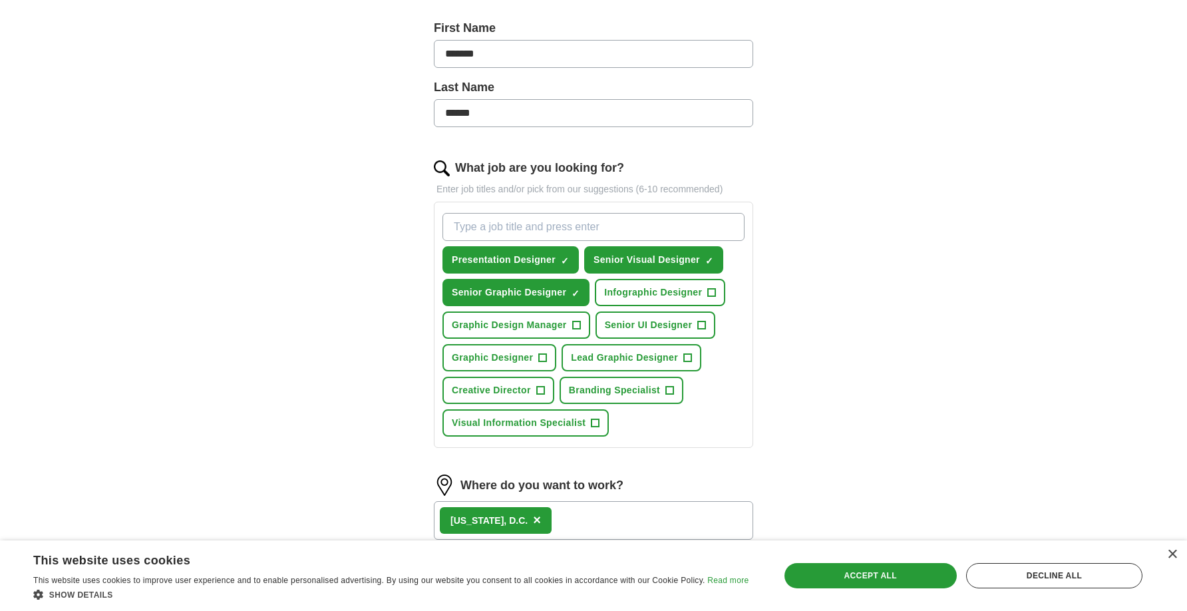
scroll to position [289, 0]
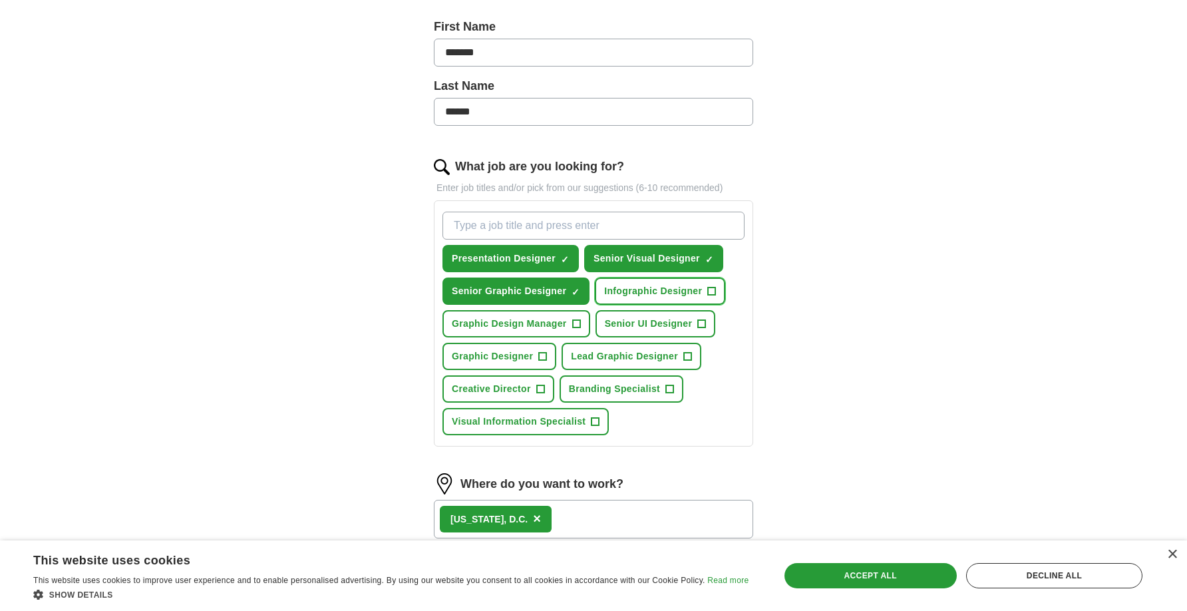
click at [712, 290] on span "+" at bounding box center [712, 291] width 8 height 11
click at [577, 321] on span "+" at bounding box center [576, 324] width 8 height 11
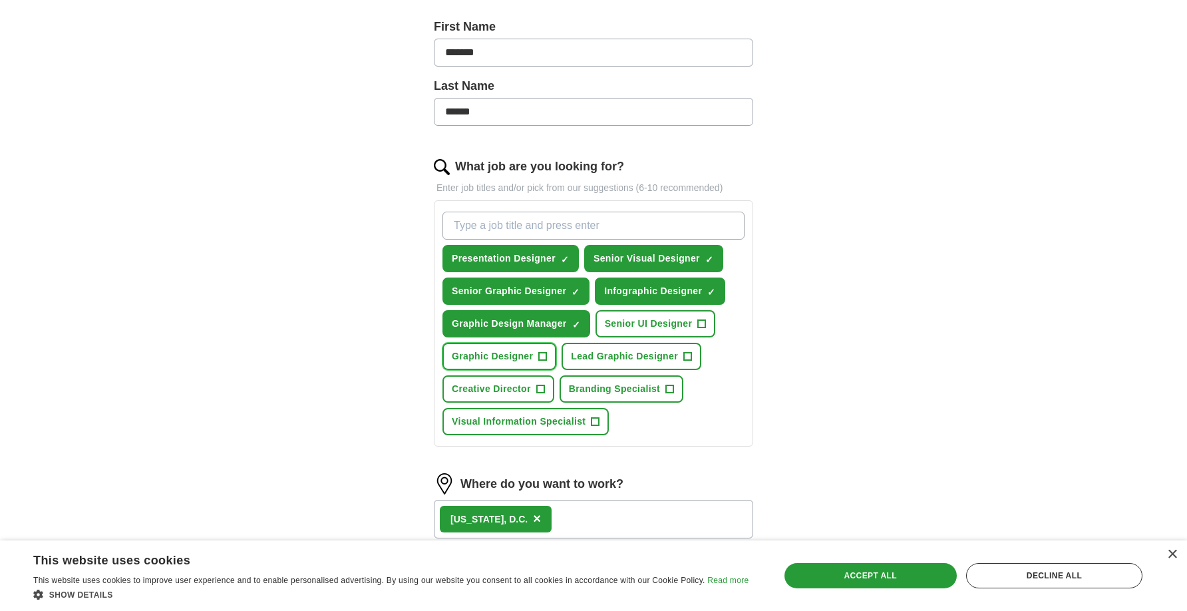
click at [539, 353] on span "+" at bounding box center [543, 356] width 8 height 11
click at [692, 355] on button "Lead Graphic Designer +" at bounding box center [632, 356] width 140 height 27
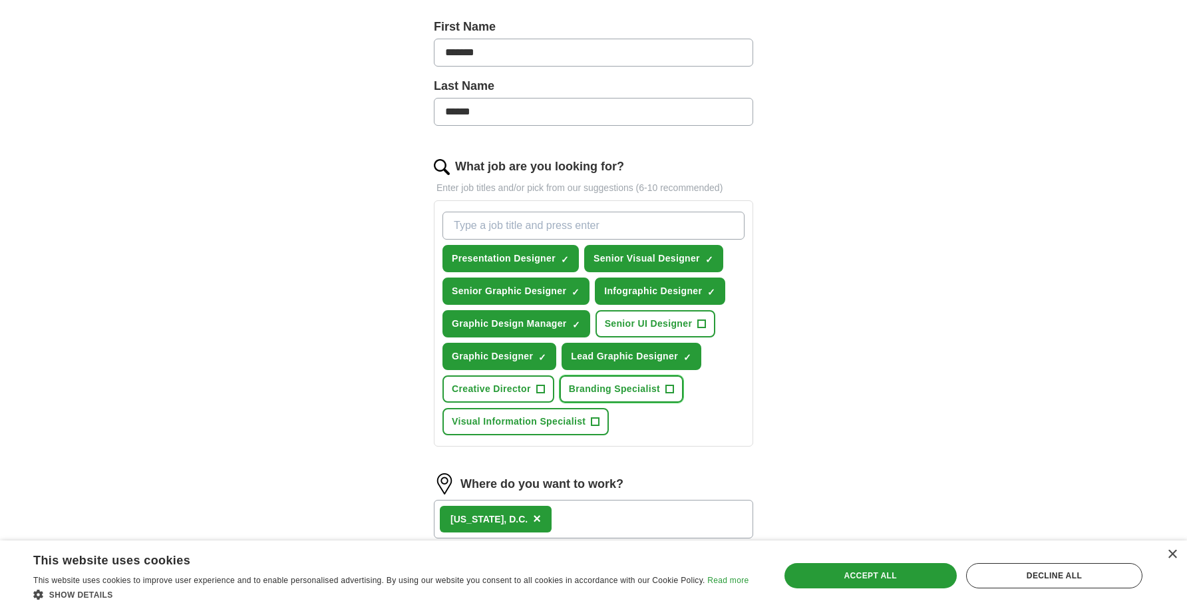
drag, startPoint x: 669, startPoint y: 387, endPoint x: 631, endPoint y: 395, distance: 38.6
click at [669, 387] on span "+" at bounding box center [670, 389] width 8 height 11
click at [595, 421] on span "+" at bounding box center [596, 422] width 8 height 11
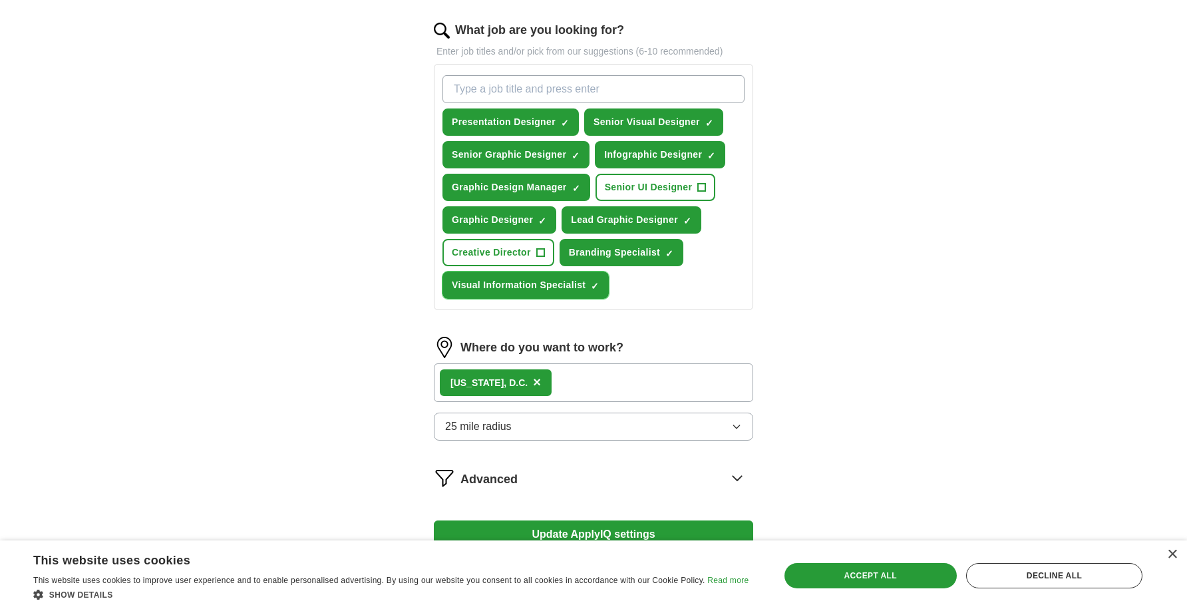
scroll to position [431, 0]
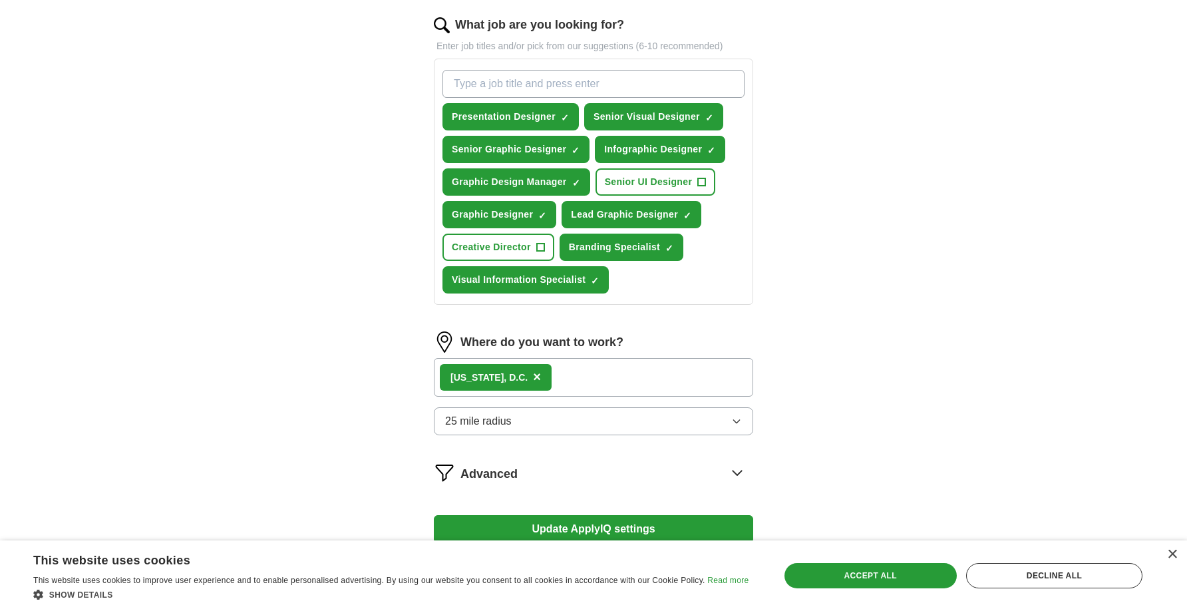
click at [738, 419] on icon "button" at bounding box center [736, 421] width 11 height 11
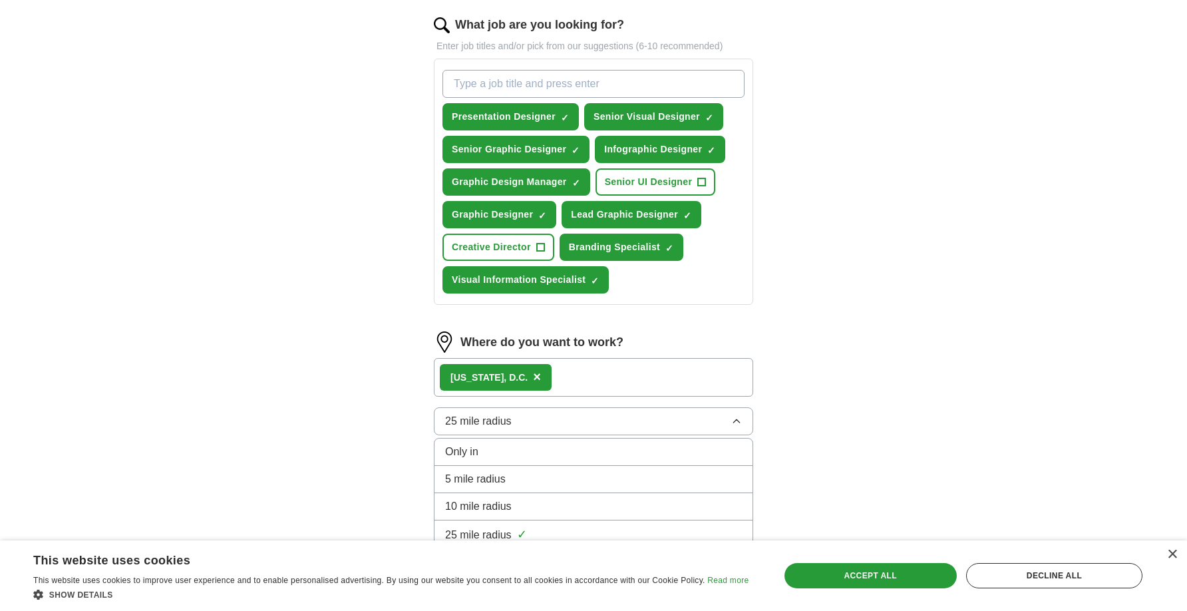
click at [738, 419] on icon "button" at bounding box center [736, 421] width 11 height 11
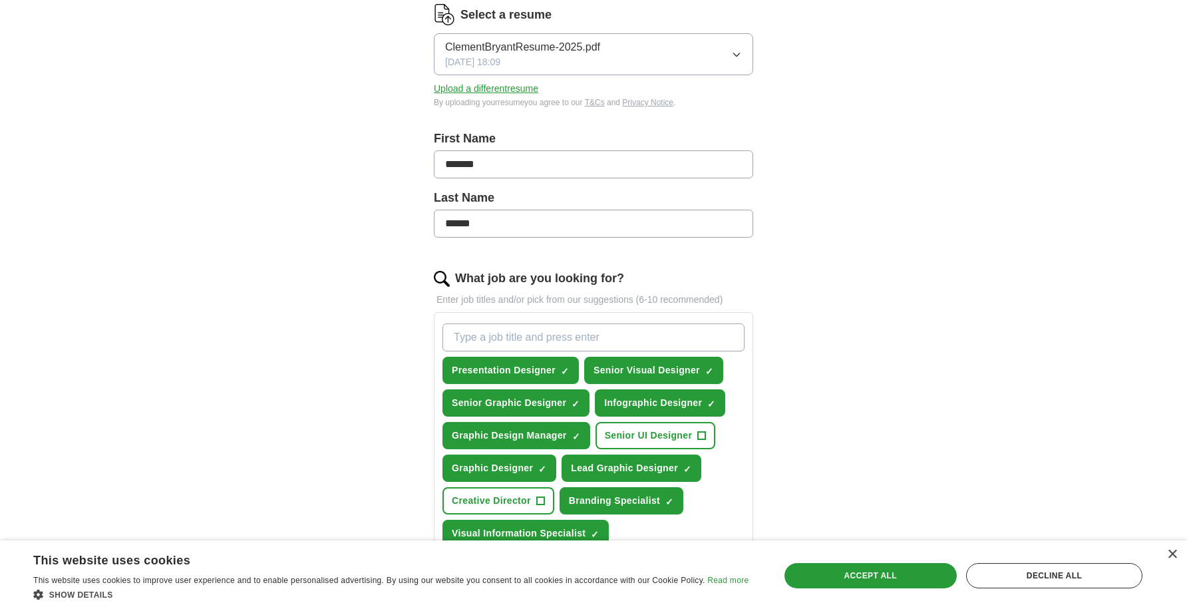
scroll to position [560, 0]
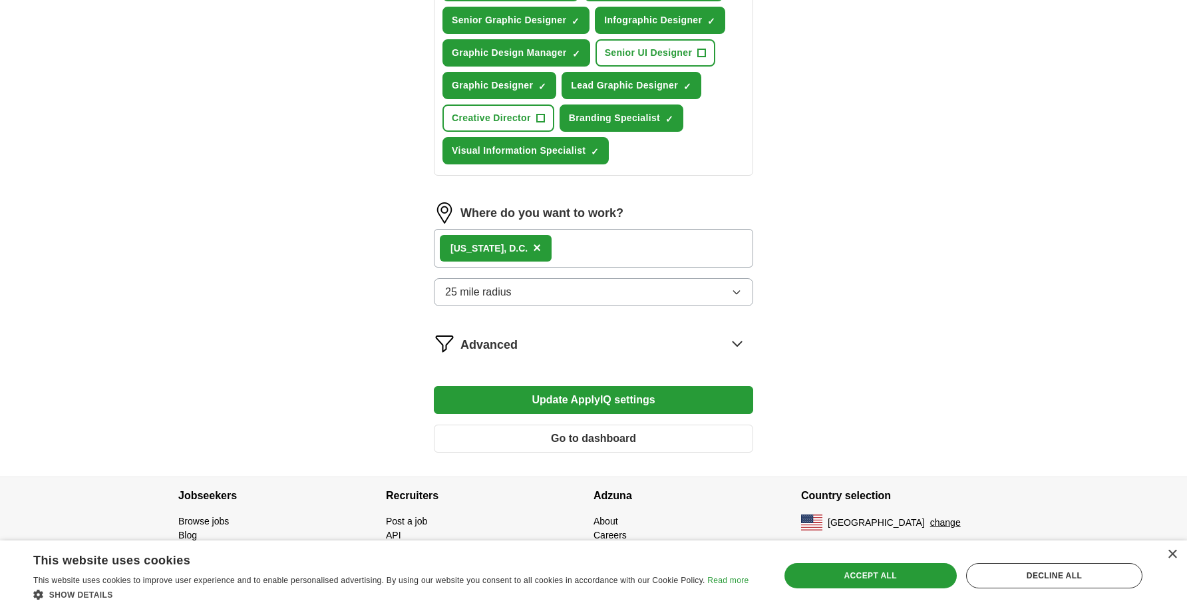
click at [738, 344] on icon at bounding box center [737, 343] width 9 height 5
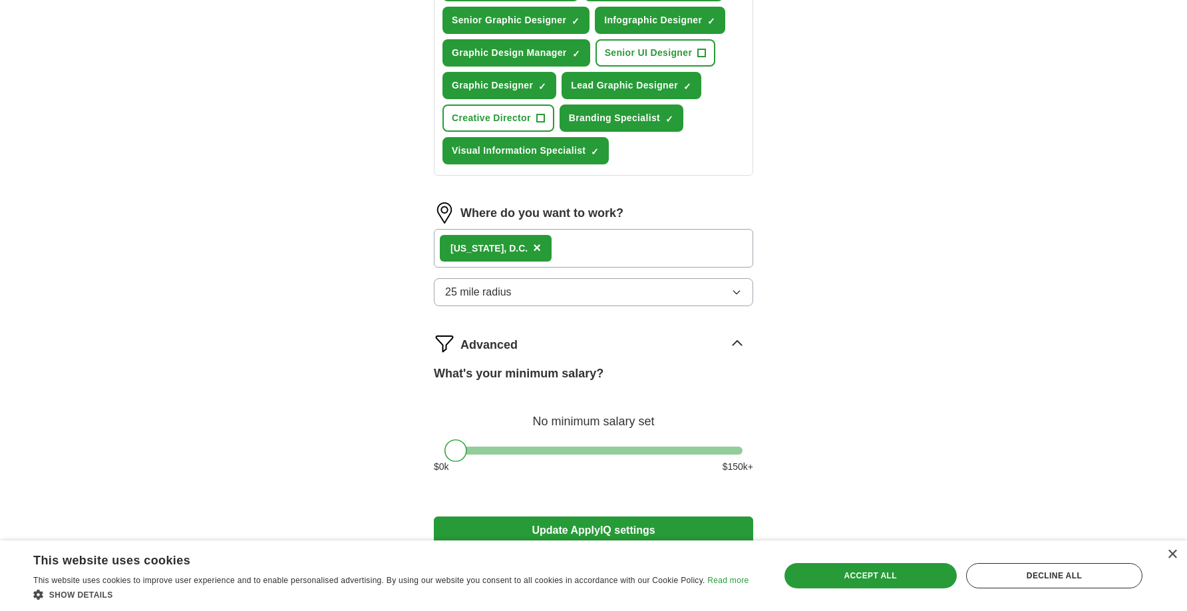
click at [738, 344] on icon at bounding box center [737, 343] width 21 height 21
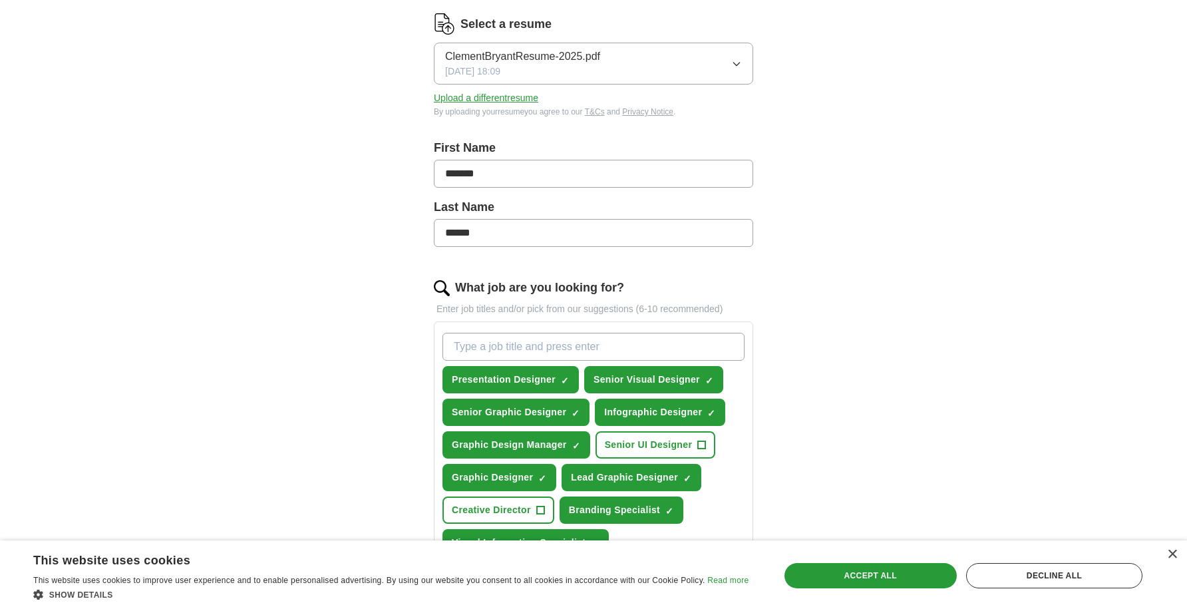
scroll to position [172, 0]
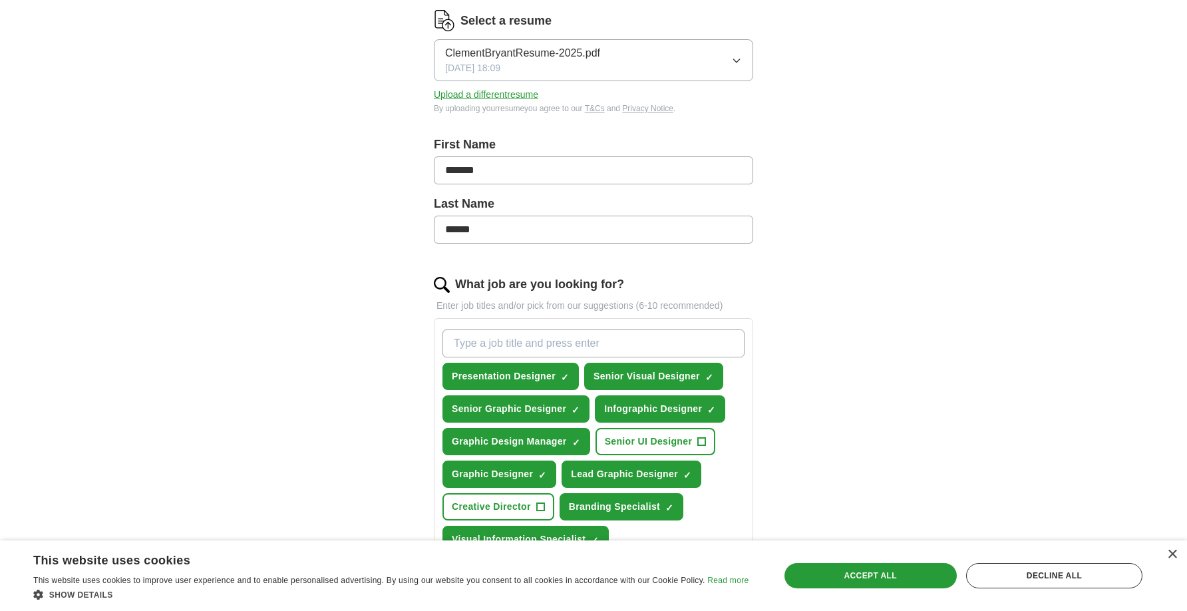
click at [460, 347] on input "What job are you looking for?" at bounding box center [593, 343] width 302 height 28
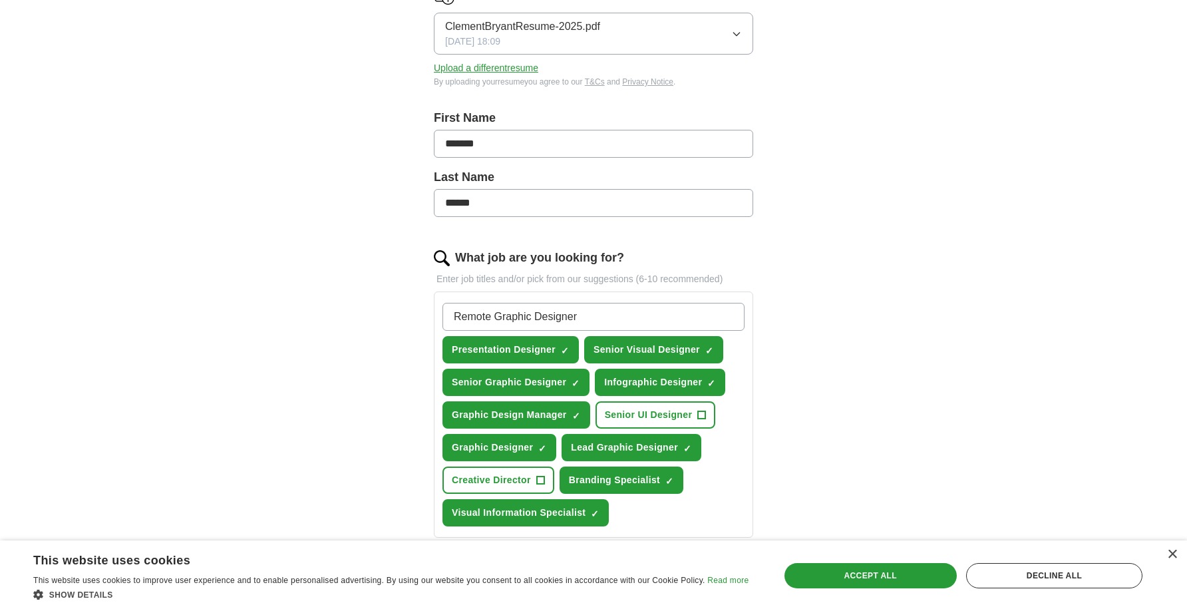
scroll to position [205, 0]
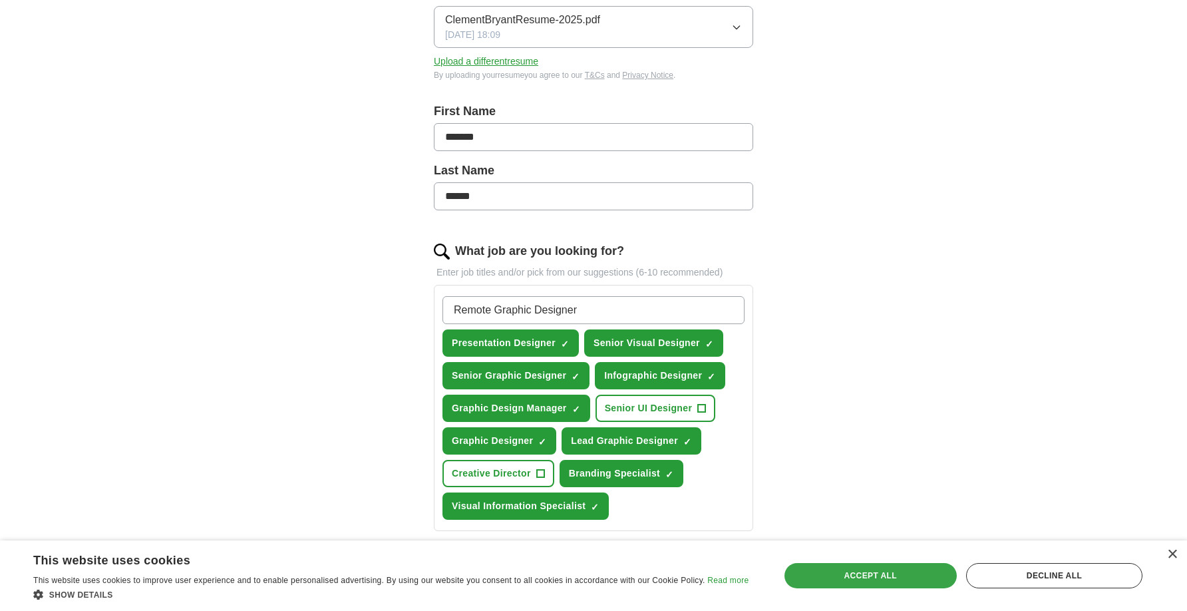
type input "Remote Graphic Designer"
click at [845, 567] on div "Accept all" at bounding box center [870, 575] width 172 height 25
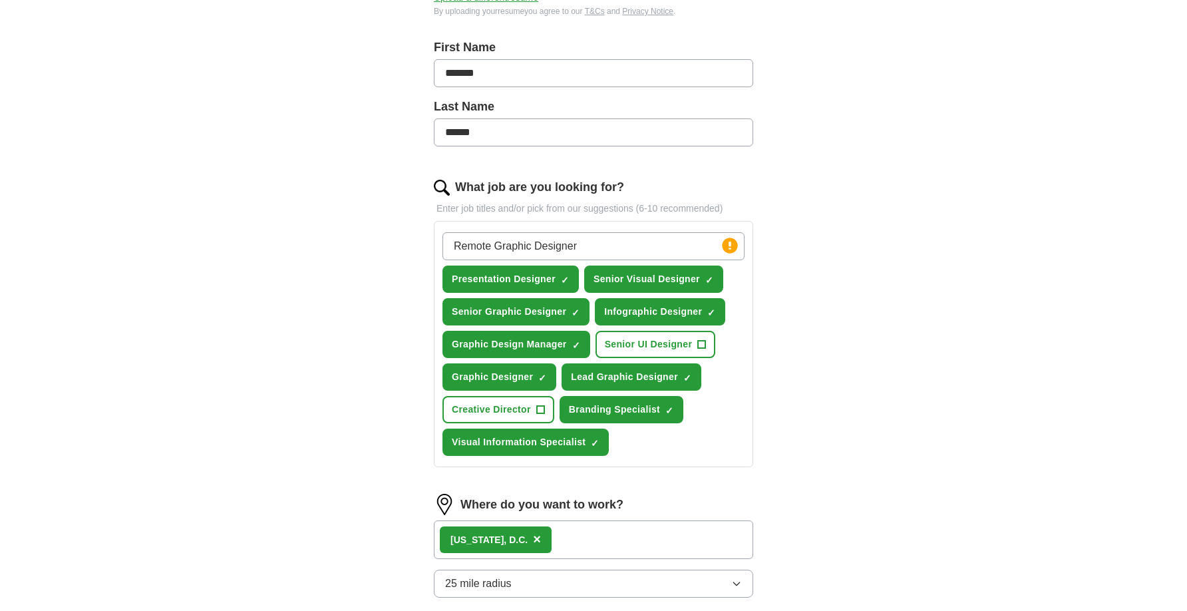
scroll to position [330, 0]
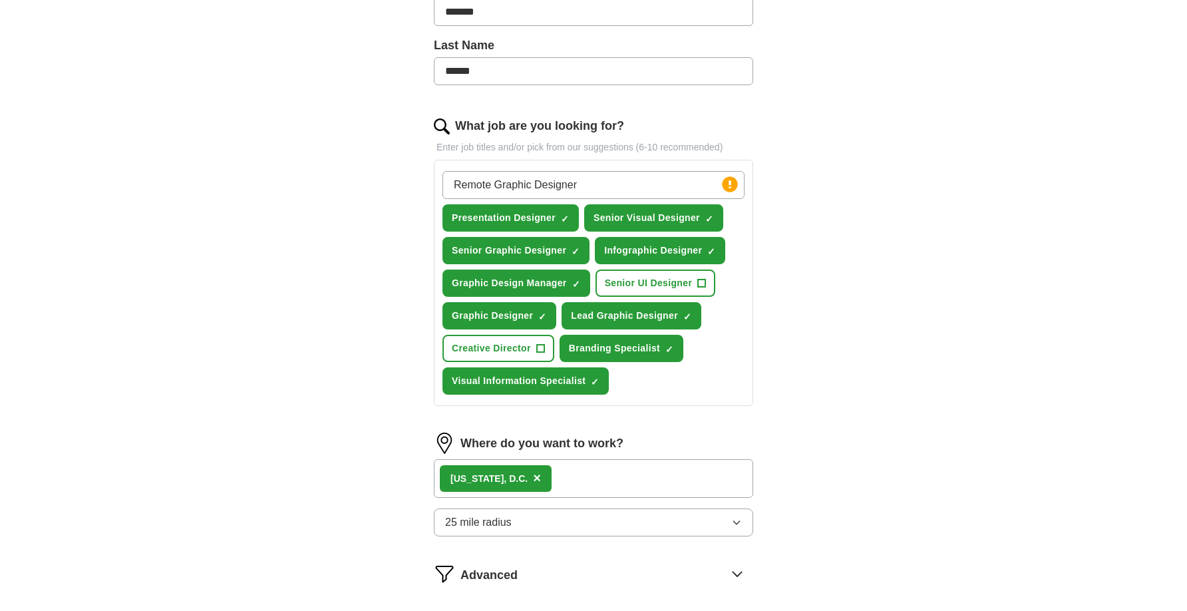
click at [611, 187] on input "Remote Graphic Designer" at bounding box center [593, 185] width 302 height 28
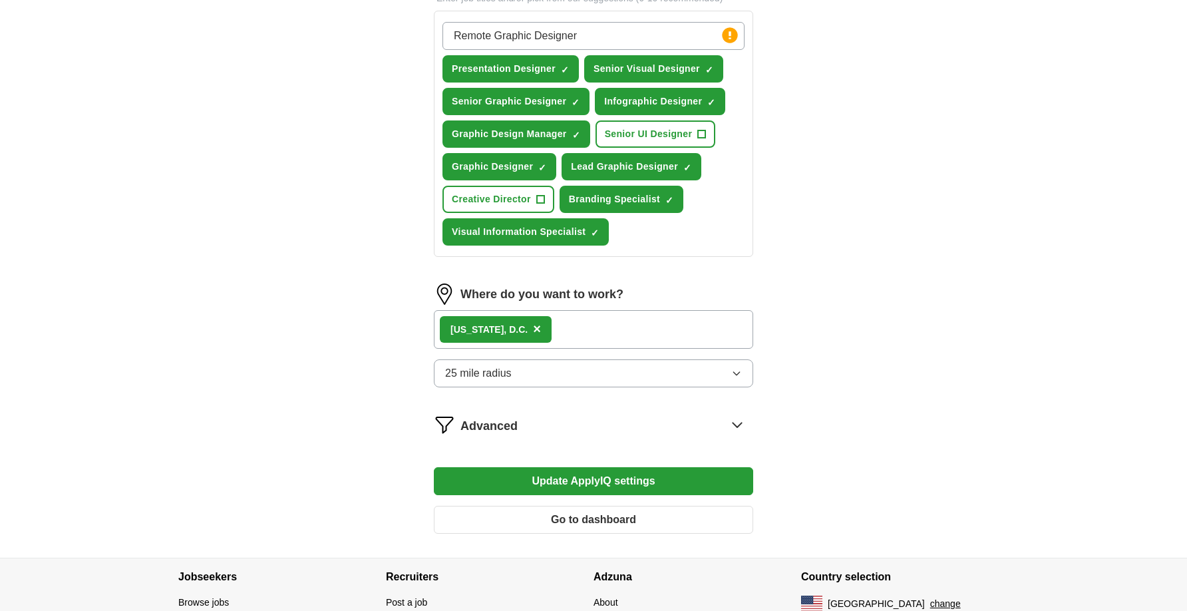
scroll to position [560, 0]
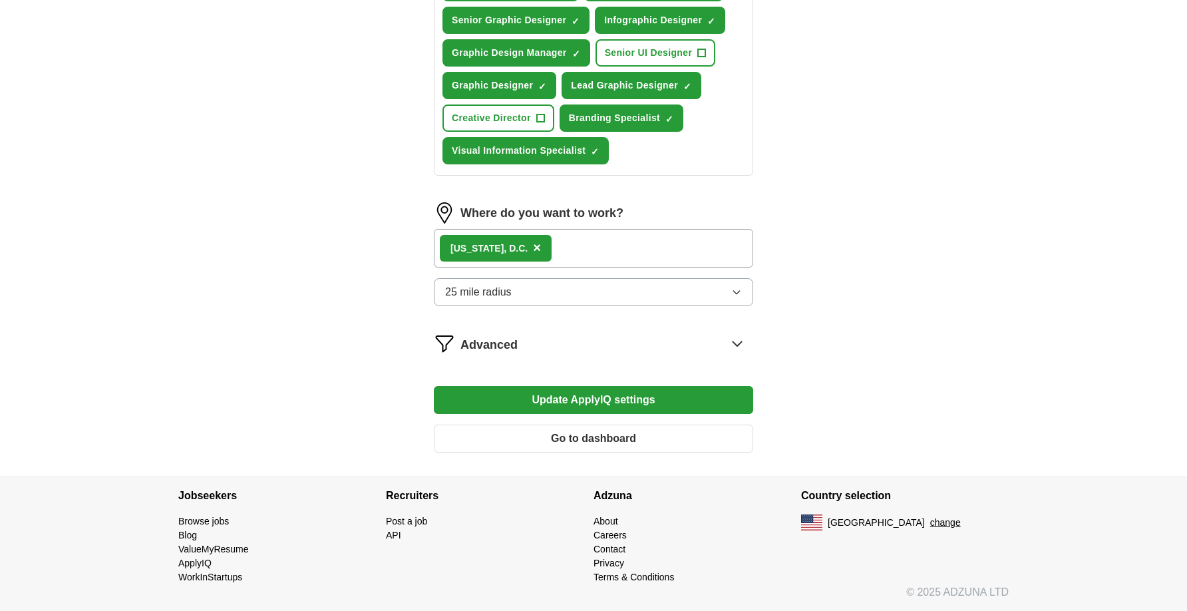
click at [646, 401] on button "Update ApplyIQ settings" at bounding box center [593, 400] width 319 height 28
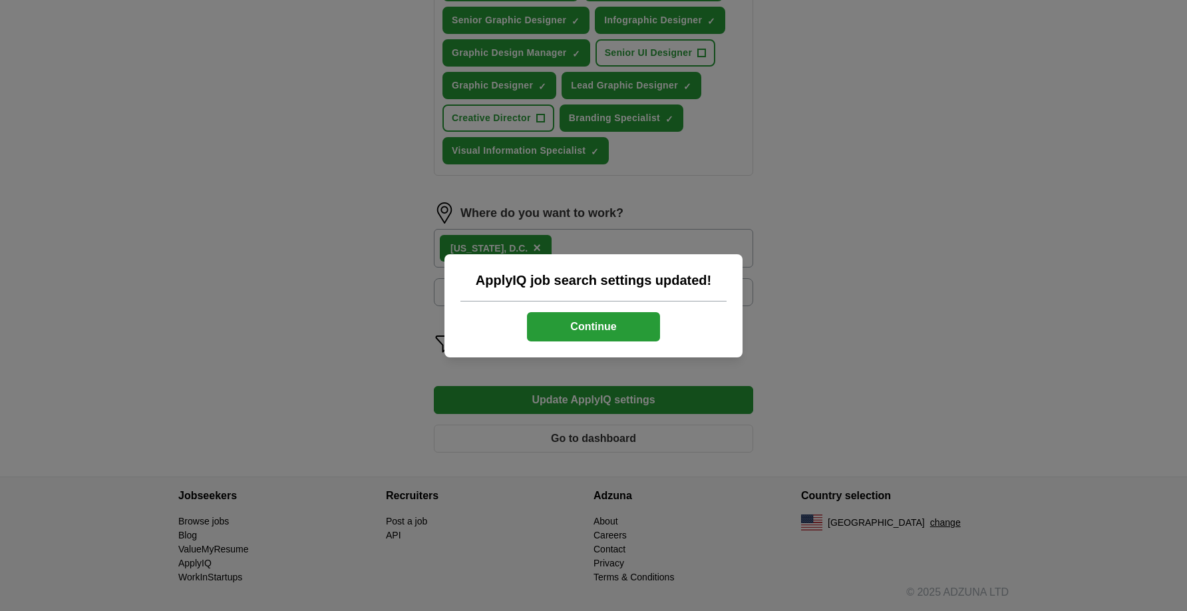
click at [602, 328] on button "Continue" at bounding box center [593, 326] width 133 height 29
